Goal: Download file/media

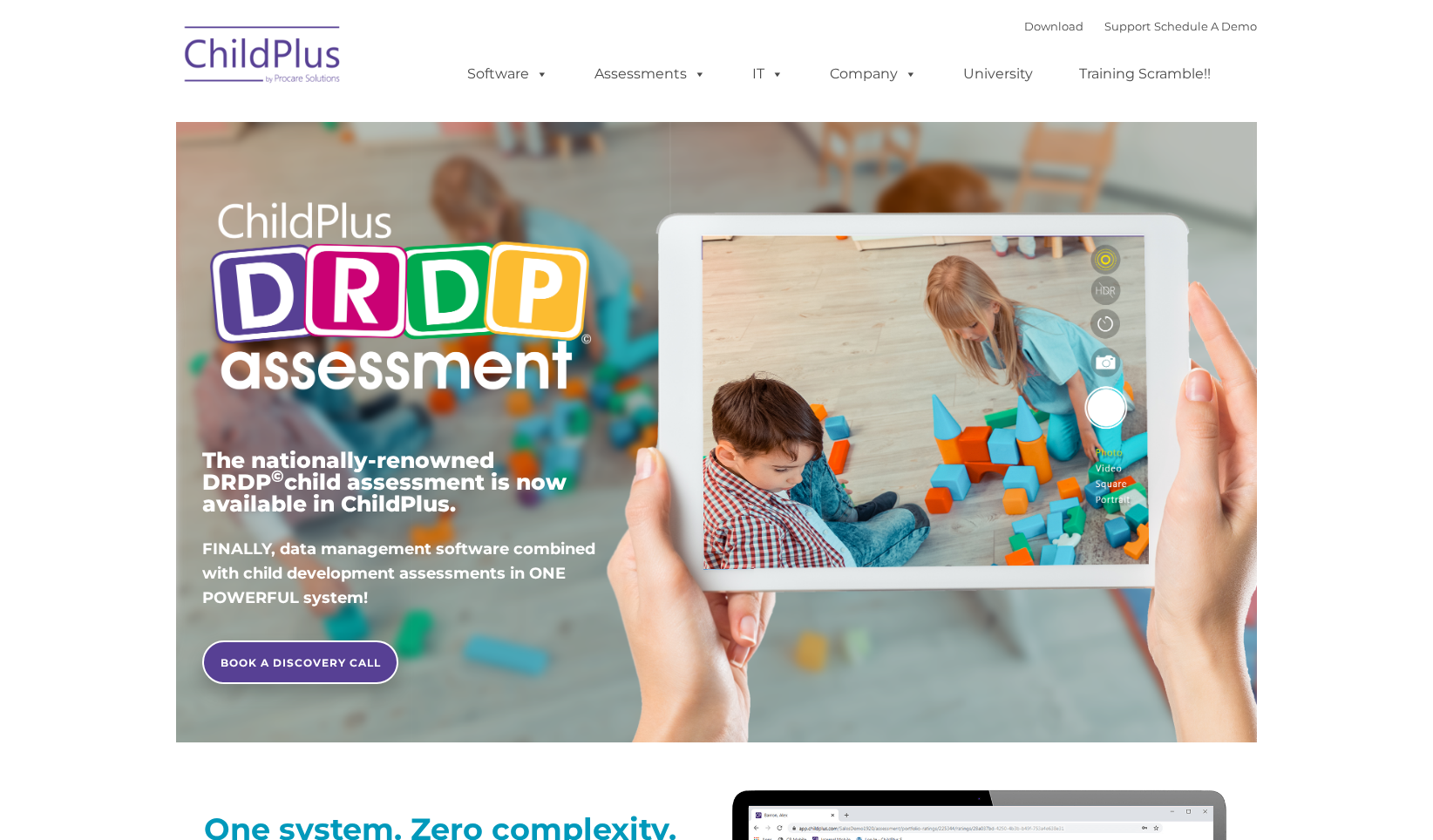
type input ""
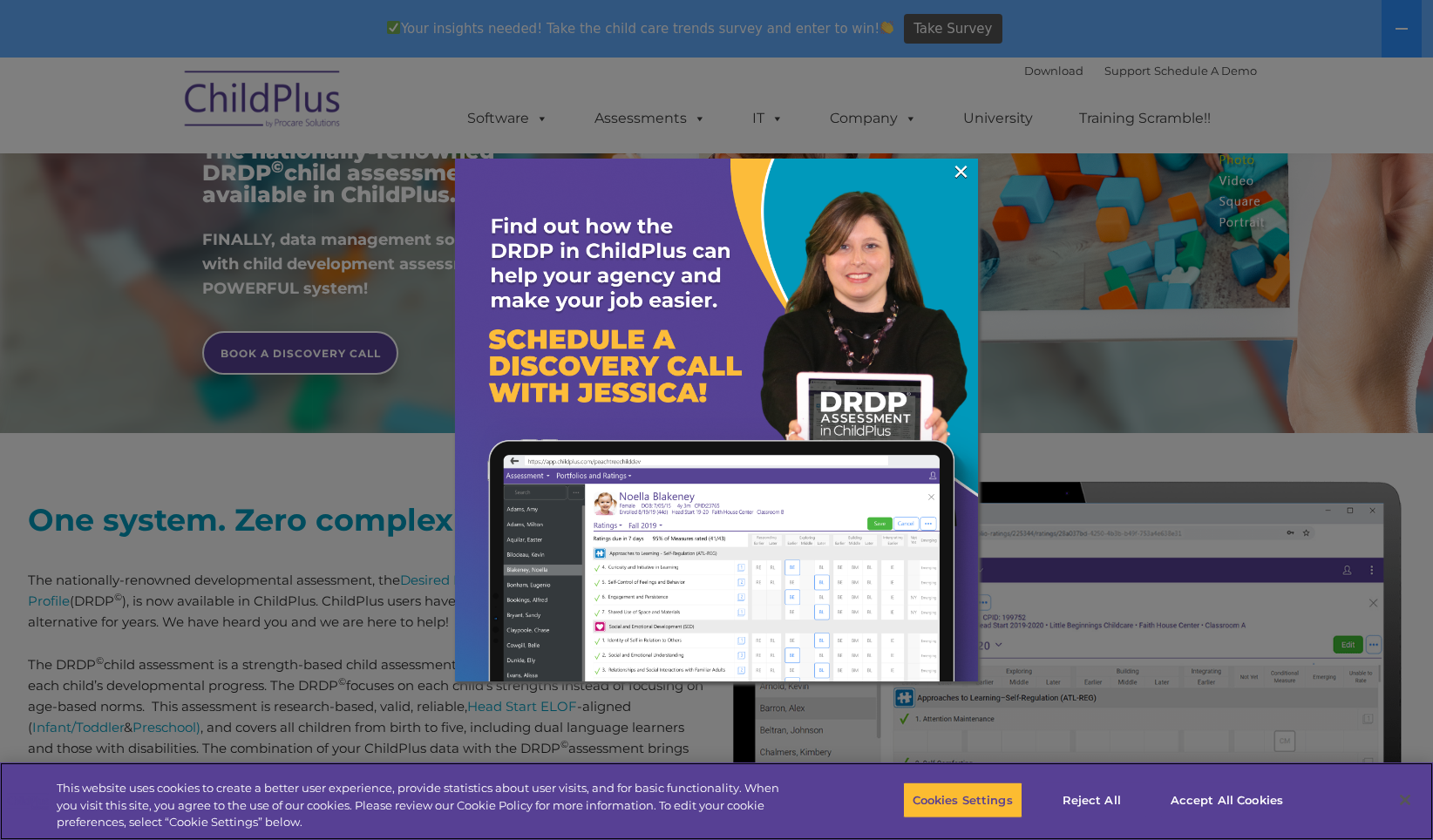
scroll to position [373, 0]
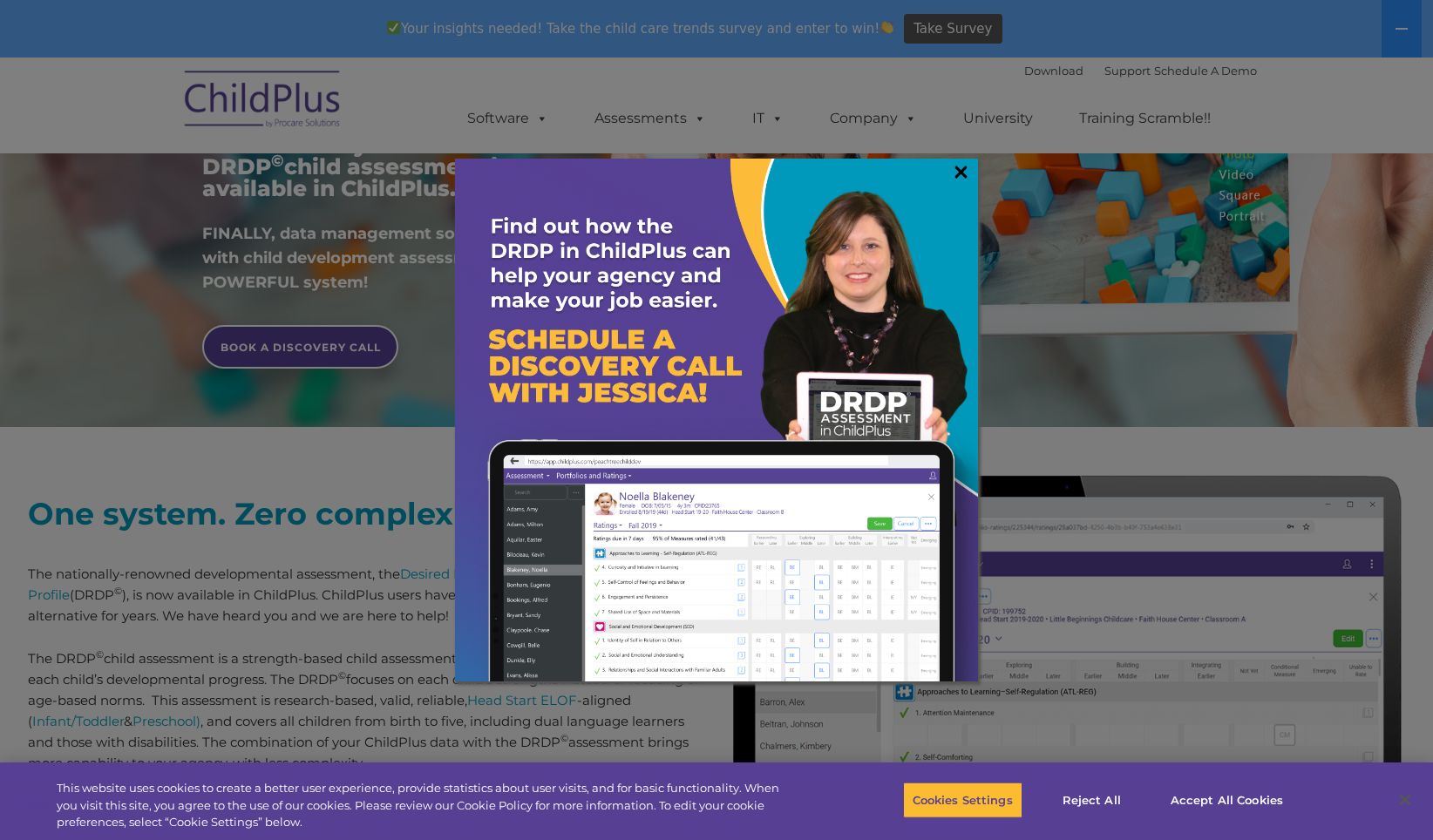
click at [956, 170] on link "×" at bounding box center [961, 171] width 20 height 17
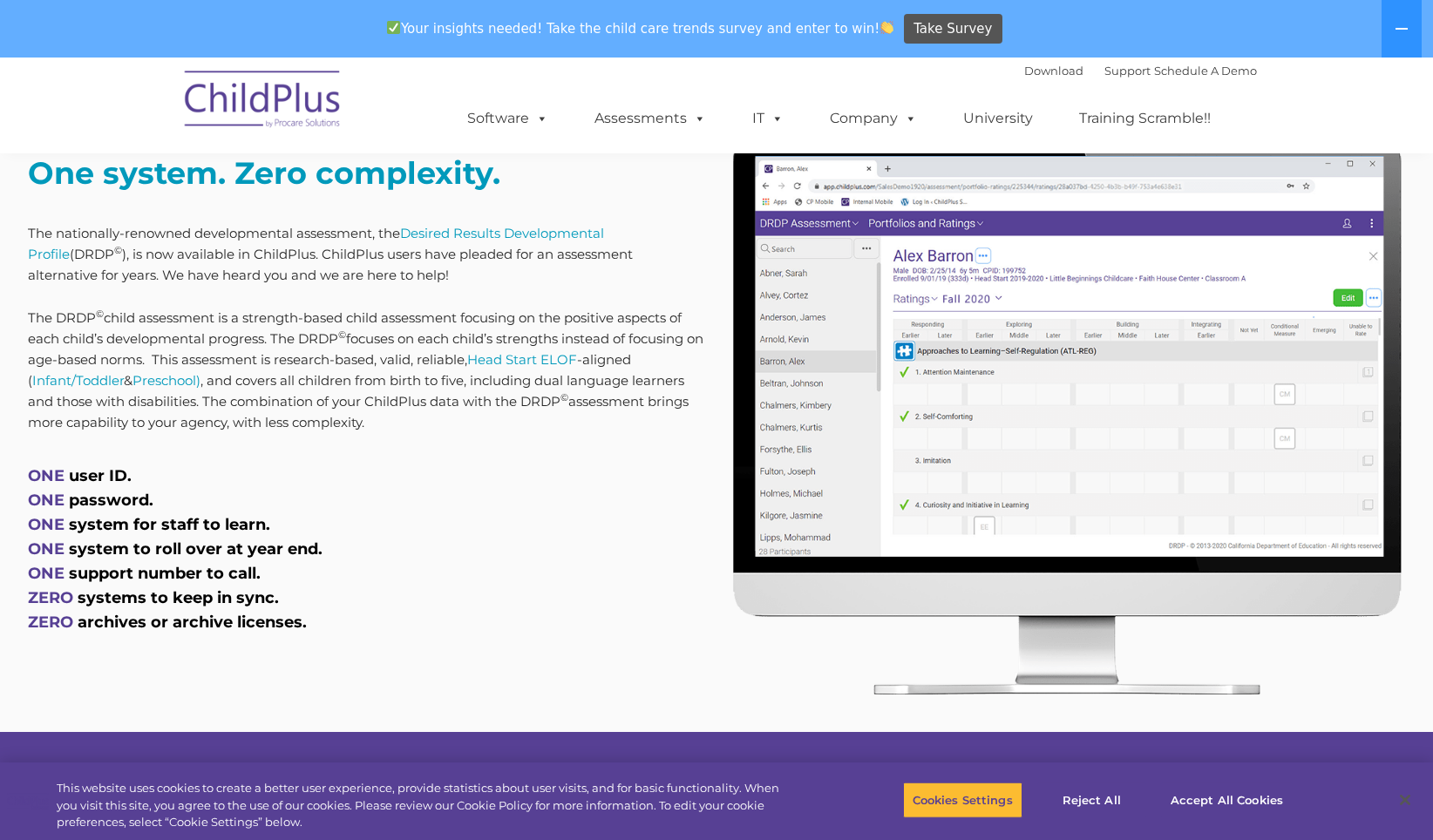
scroll to position [722, 0]
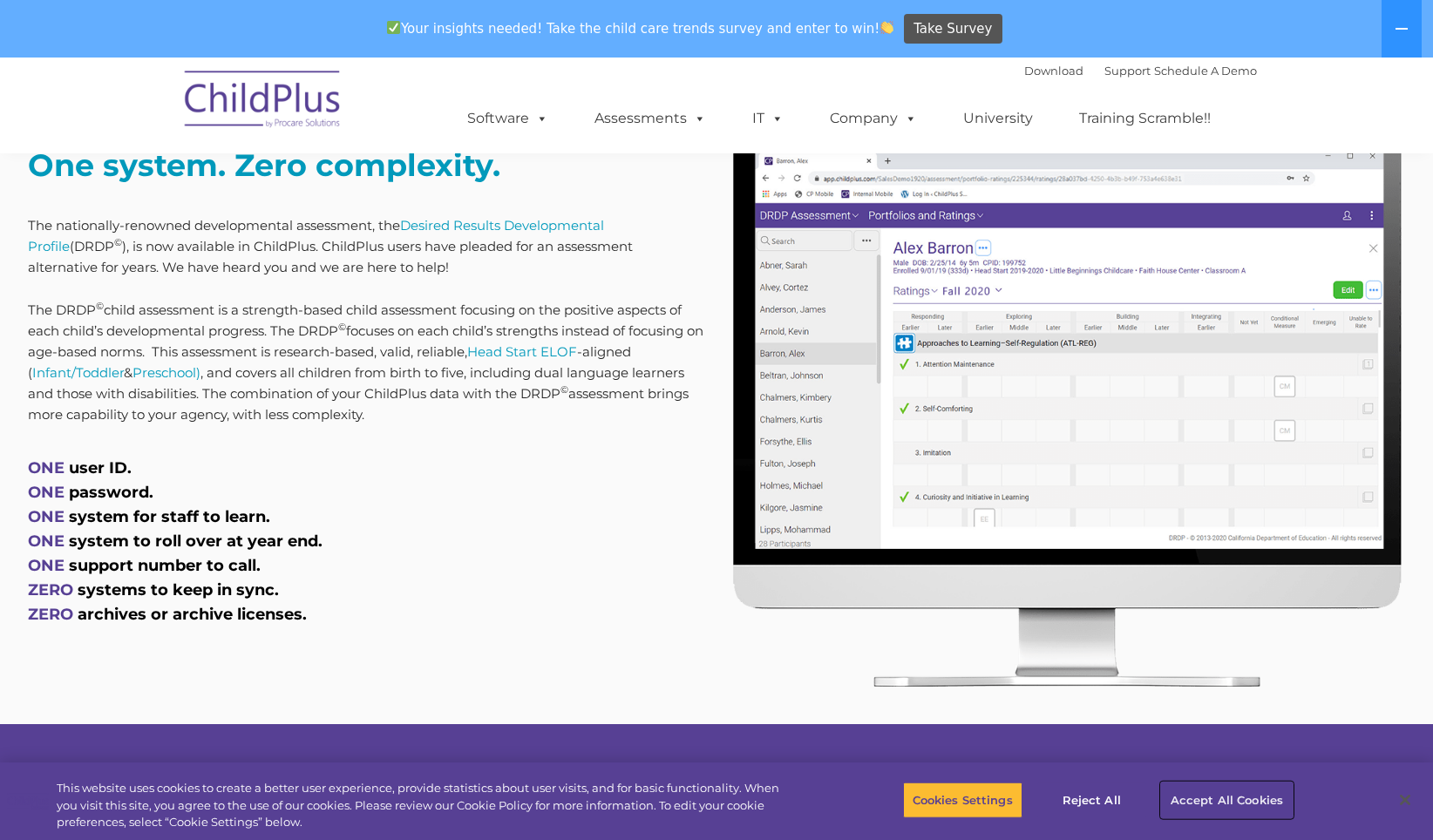
click at [1199, 793] on button "Accept All Cookies" at bounding box center [1227, 800] width 132 height 37
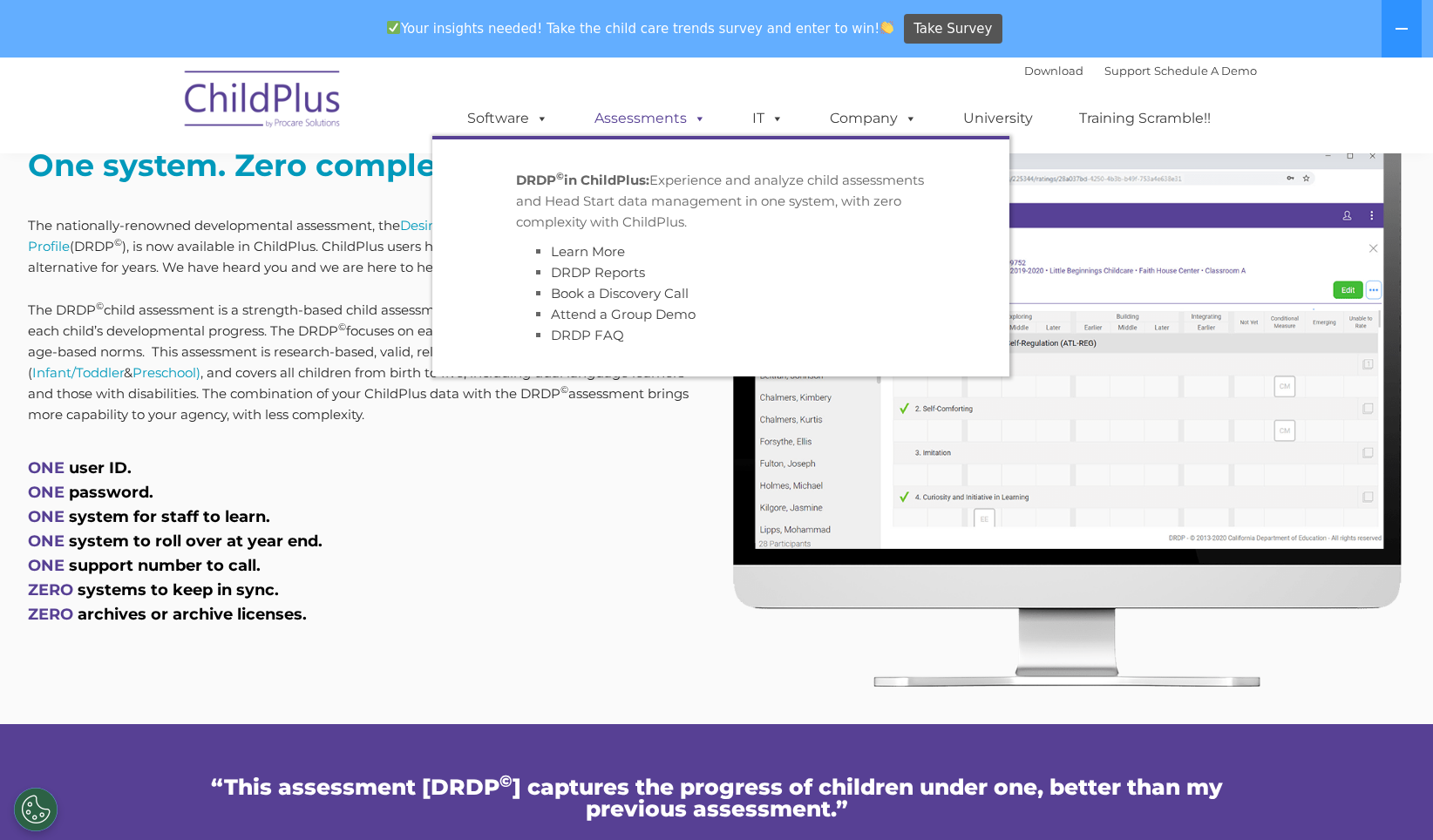
click at [652, 119] on link "Assessments" at bounding box center [650, 118] width 147 height 35
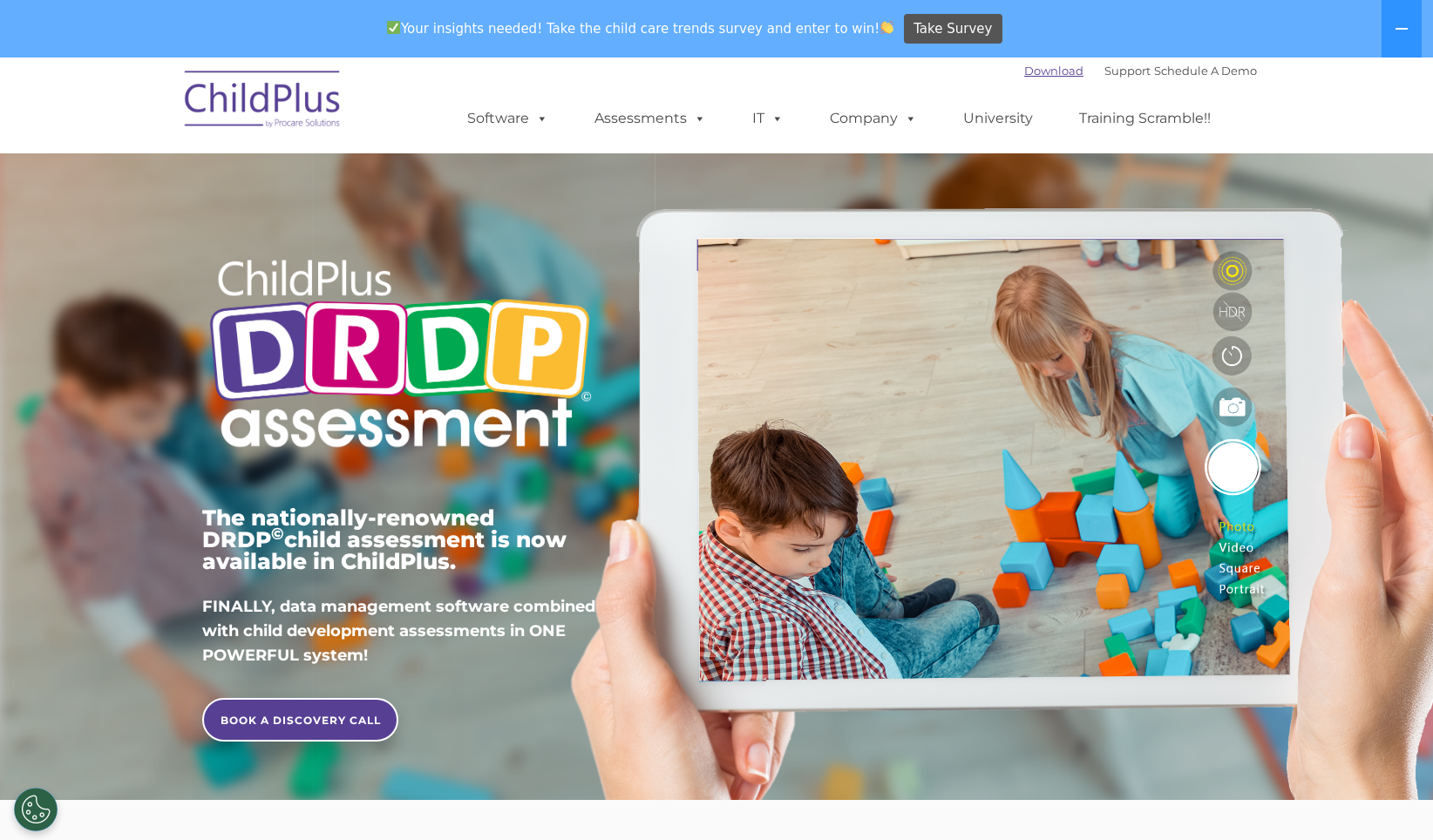
click at [1043, 72] on link "Download" at bounding box center [1054, 71] width 59 height 14
